Goal: Task Accomplishment & Management: Use online tool/utility

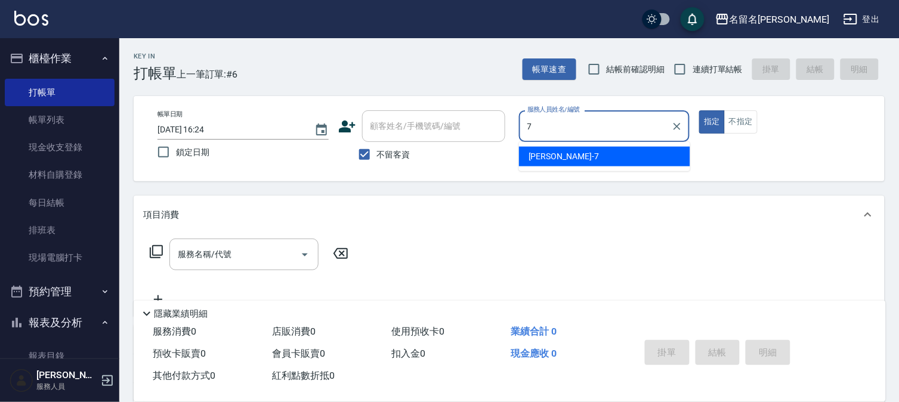
type input "[PERSON_NAME]-7"
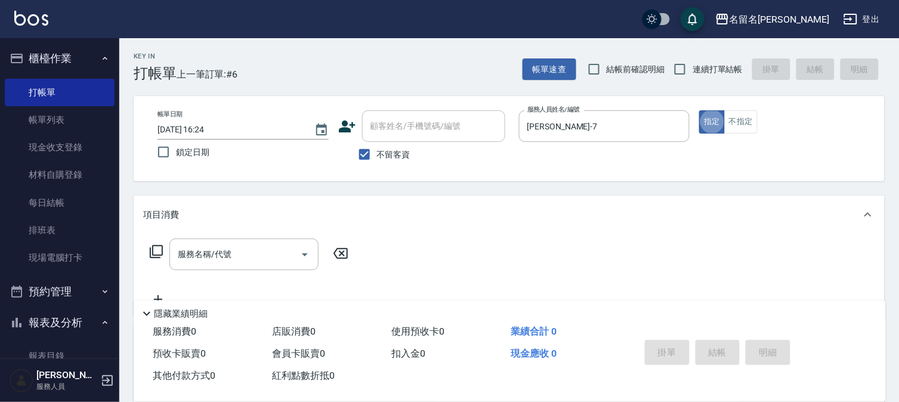
type button "true"
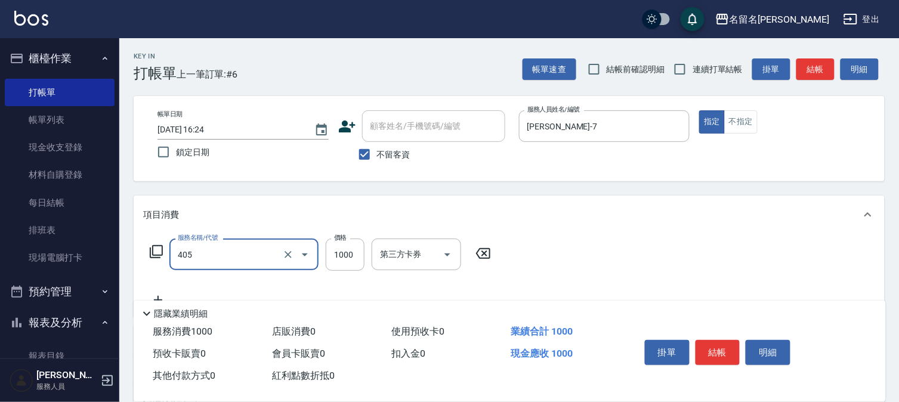
type input "染髮(405)"
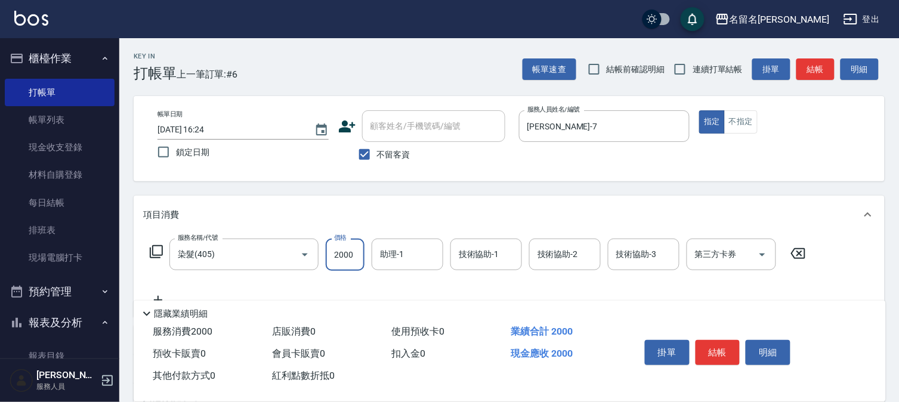
type input "2000"
type input "[PERSON_NAME]-7"
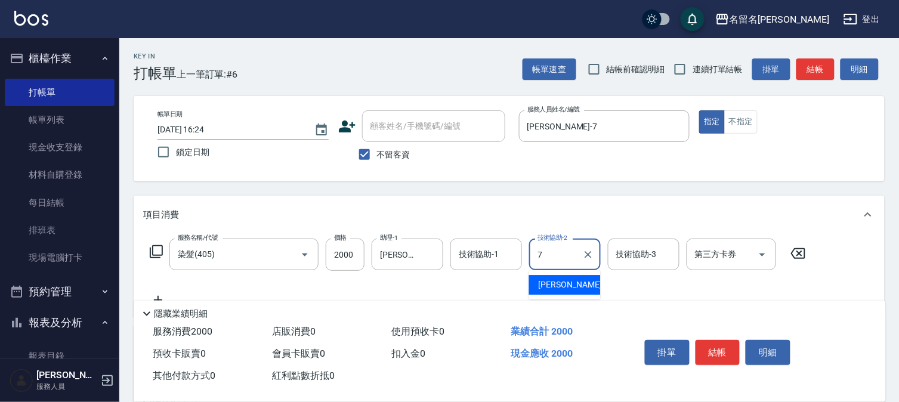
type input "[PERSON_NAME]-7"
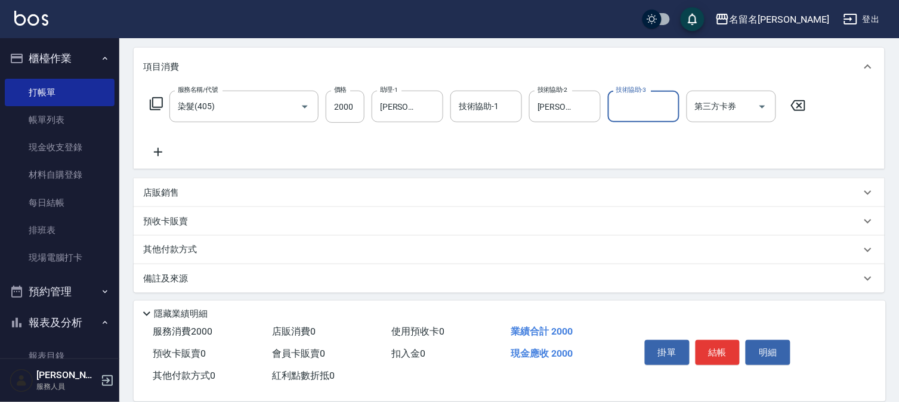
scroll to position [152, 0]
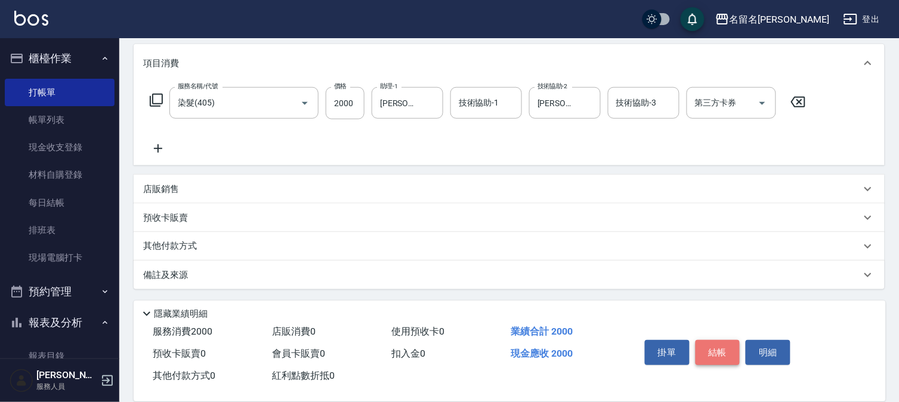
click at [725, 350] on button "結帳" at bounding box center [718, 352] width 45 height 25
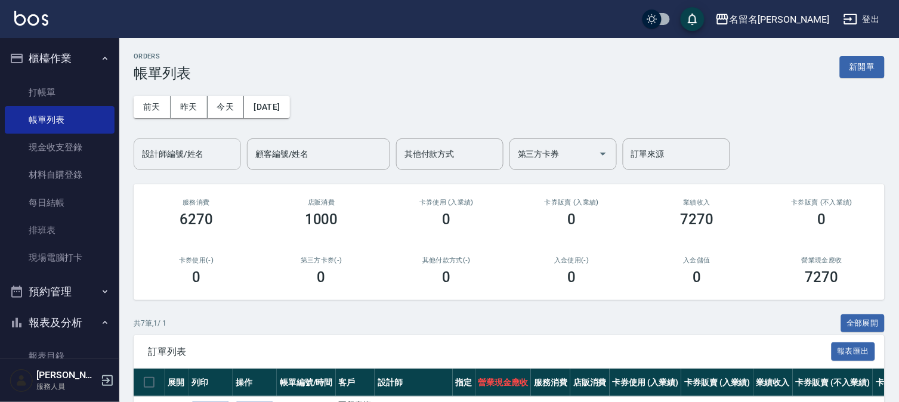
click at [181, 159] on input "設計師編號/姓名" at bounding box center [187, 154] width 97 height 21
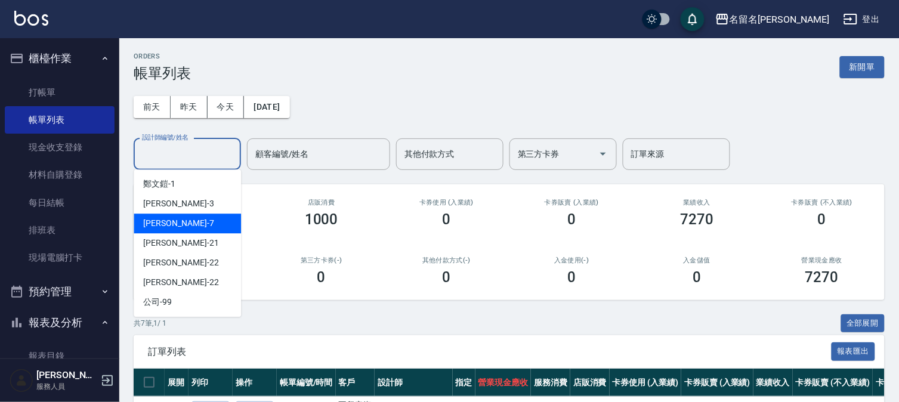
click at [172, 221] on span "[PERSON_NAME]-7" at bounding box center [178, 223] width 70 height 13
type input "[PERSON_NAME]-7"
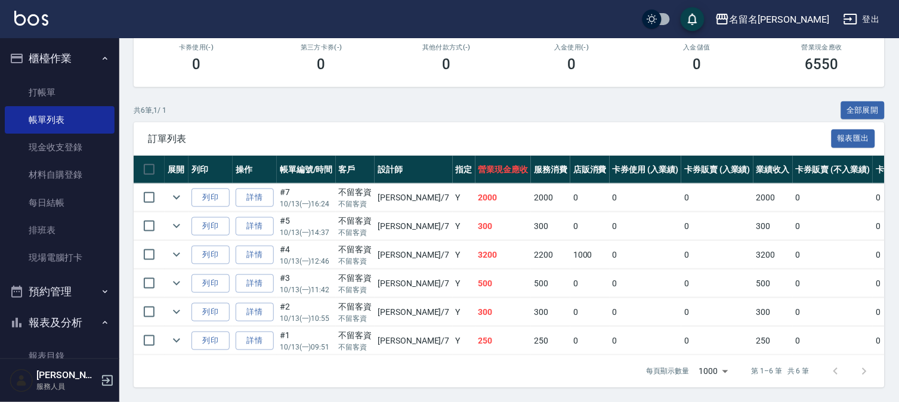
scroll to position [223, 0]
click at [263, 218] on link "詳情" at bounding box center [255, 226] width 38 height 19
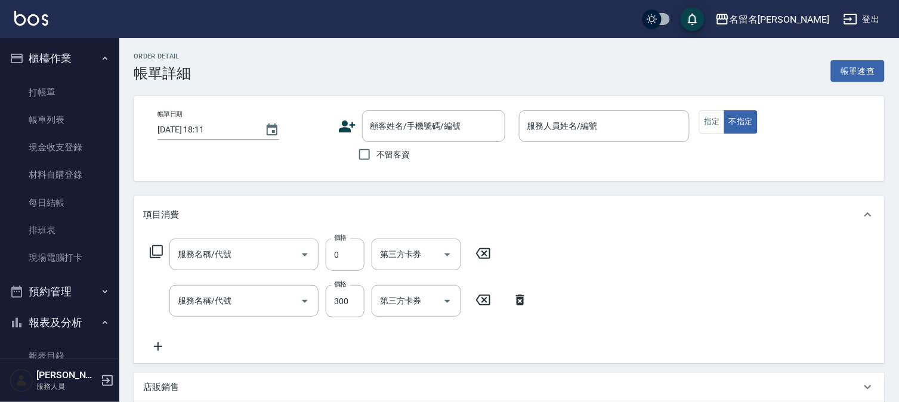
type input "[DATE] 14:37"
checkbox input "true"
type input "[PERSON_NAME]-7"
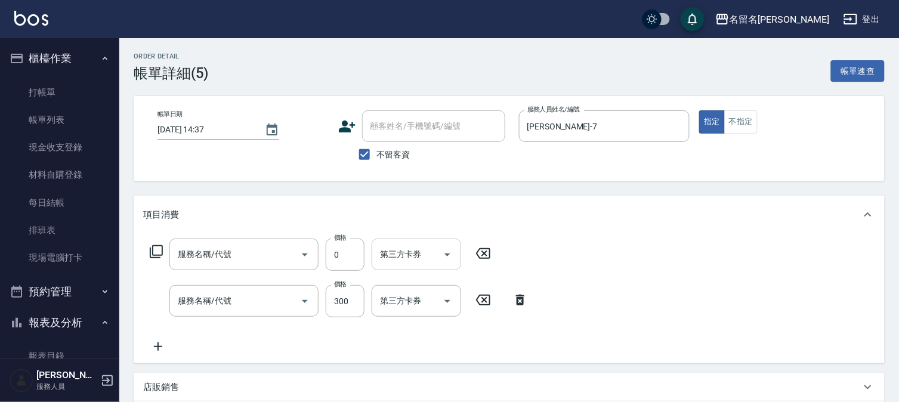
type input "新雪海微酸卡卷免費(610)"
type input "P.S洗髮(501)"
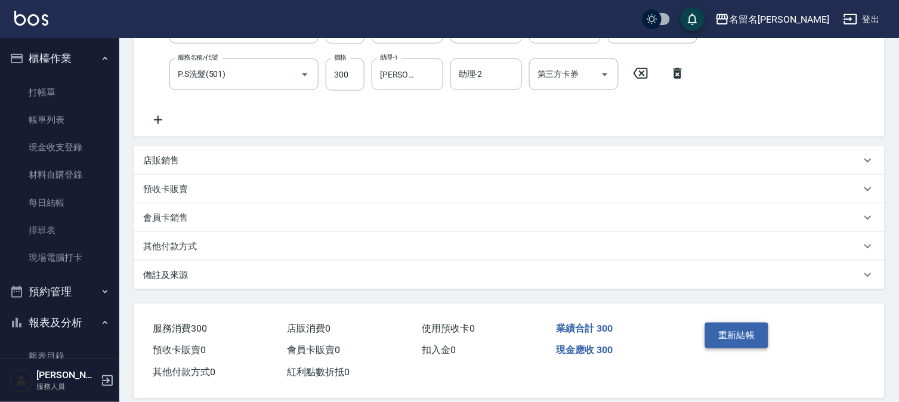
scroll to position [241, 0]
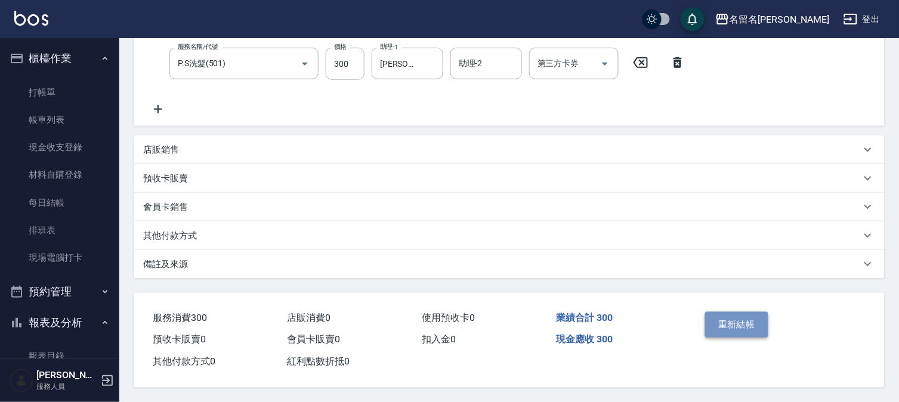
click at [735, 318] on button "重新結帳" at bounding box center [736, 324] width 63 height 25
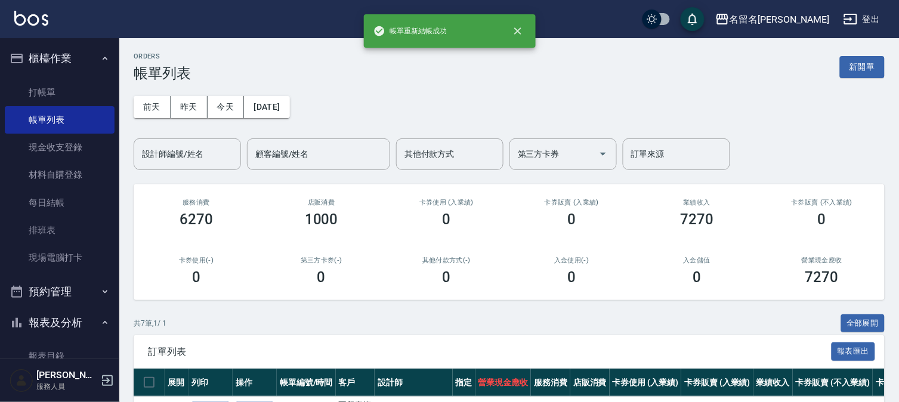
scroll to position [229, 0]
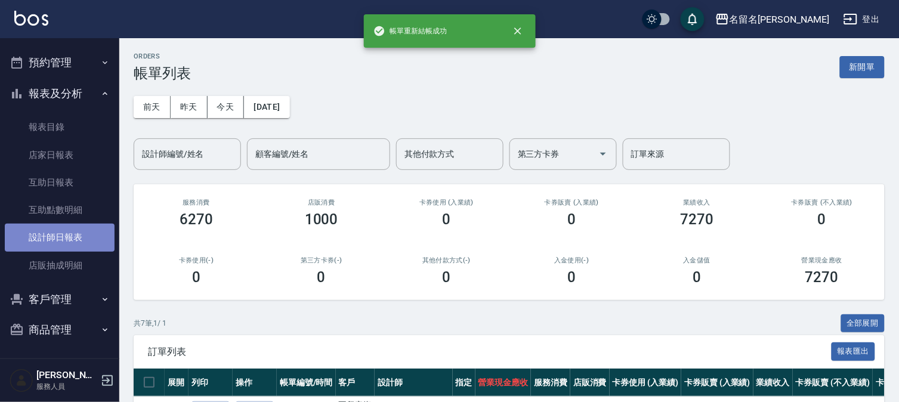
click at [73, 231] on link "設計師日報表" at bounding box center [60, 237] width 110 height 27
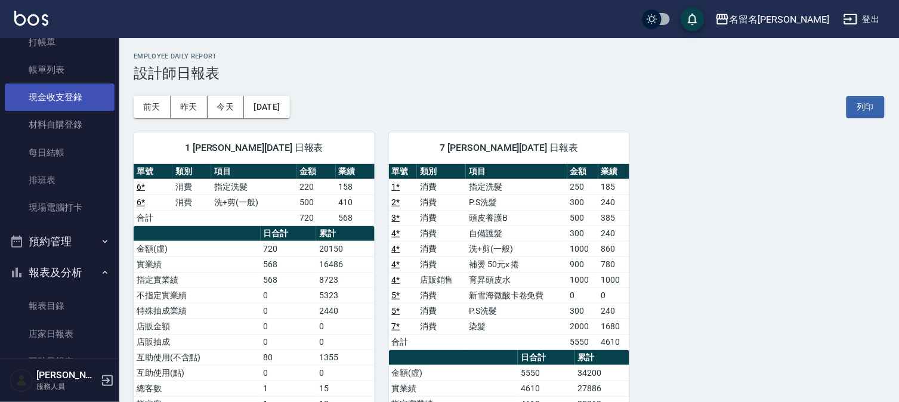
scroll to position [30, 0]
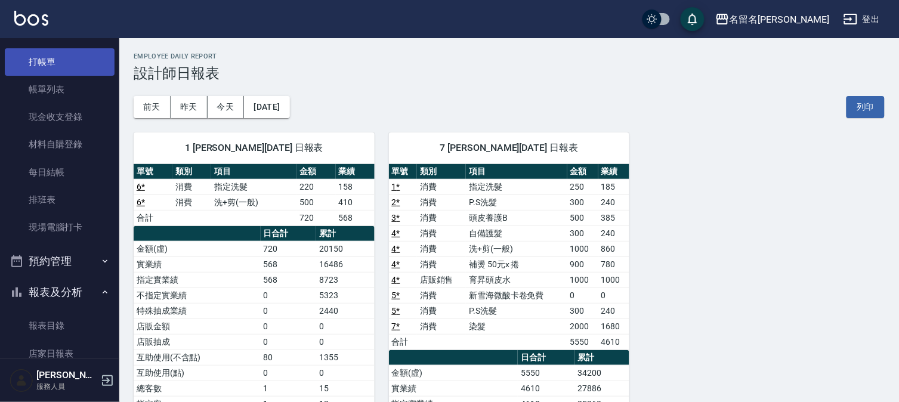
click at [81, 57] on link "打帳單" at bounding box center [60, 61] width 110 height 27
